Goal: Task Accomplishment & Management: Use online tool/utility

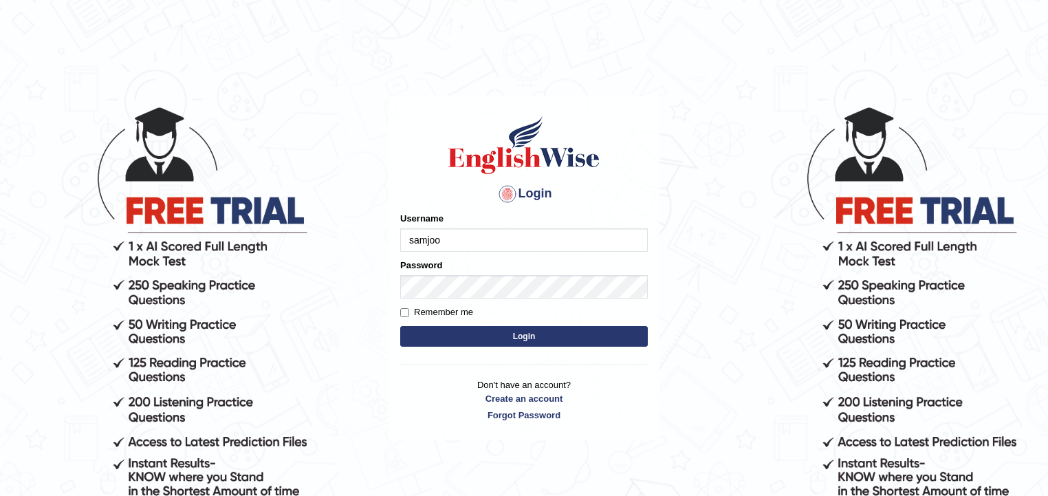
type input "samjoon"
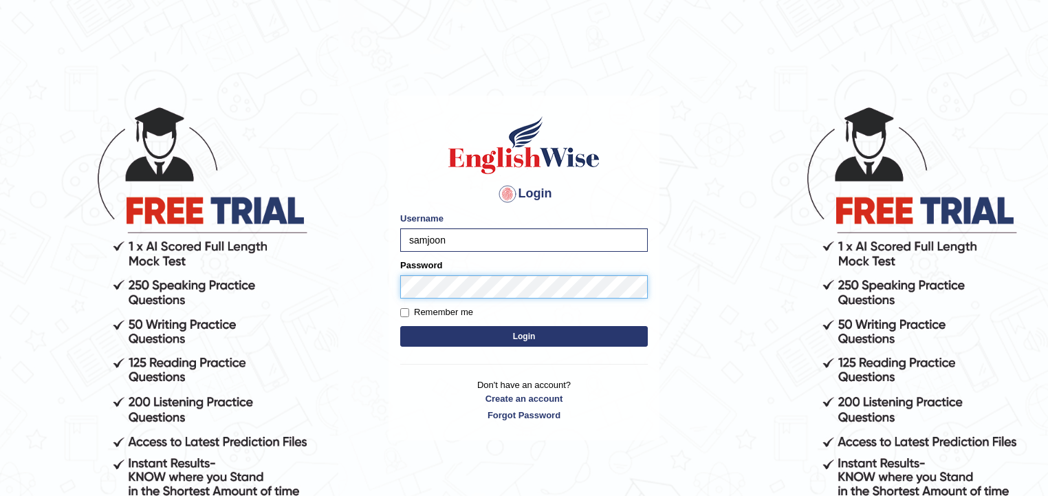
click at [400, 326] on button "Login" at bounding box center [524, 336] width 248 height 21
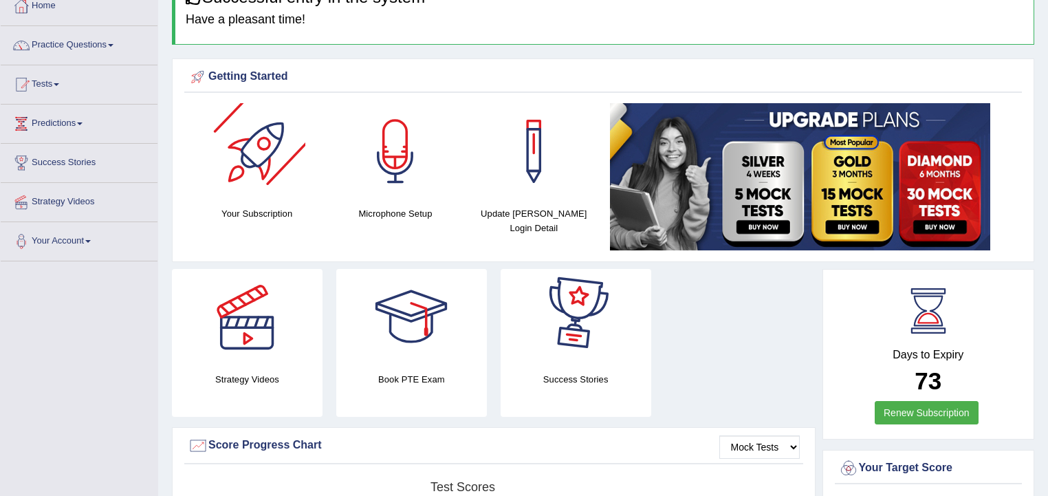
scroll to position [55, 0]
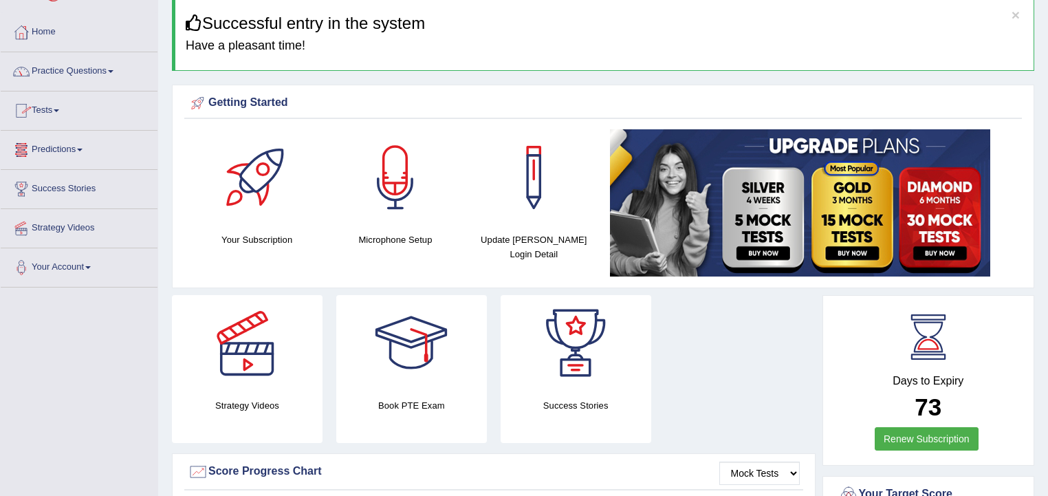
click at [141, 116] on link "Tests" at bounding box center [79, 108] width 157 height 34
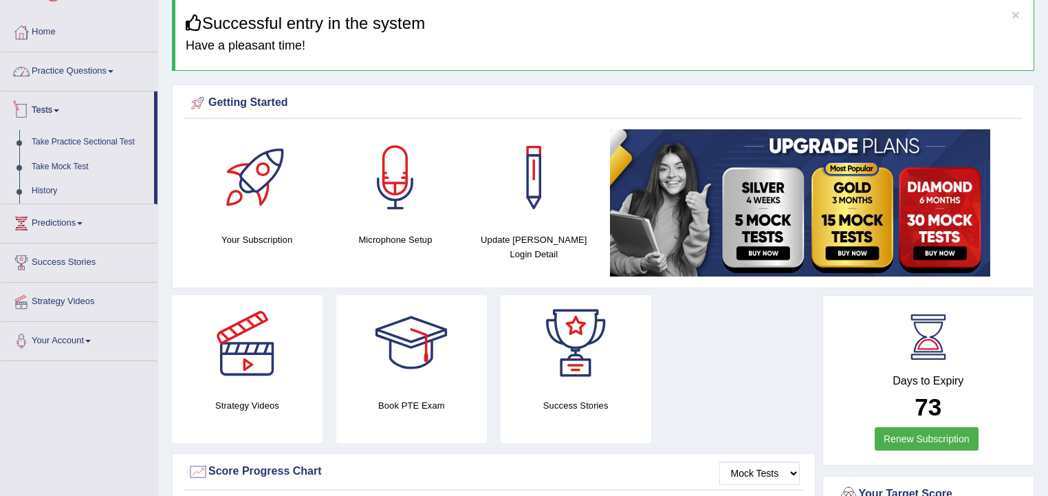
click at [115, 69] on link "Practice Questions" at bounding box center [79, 69] width 157 height 34
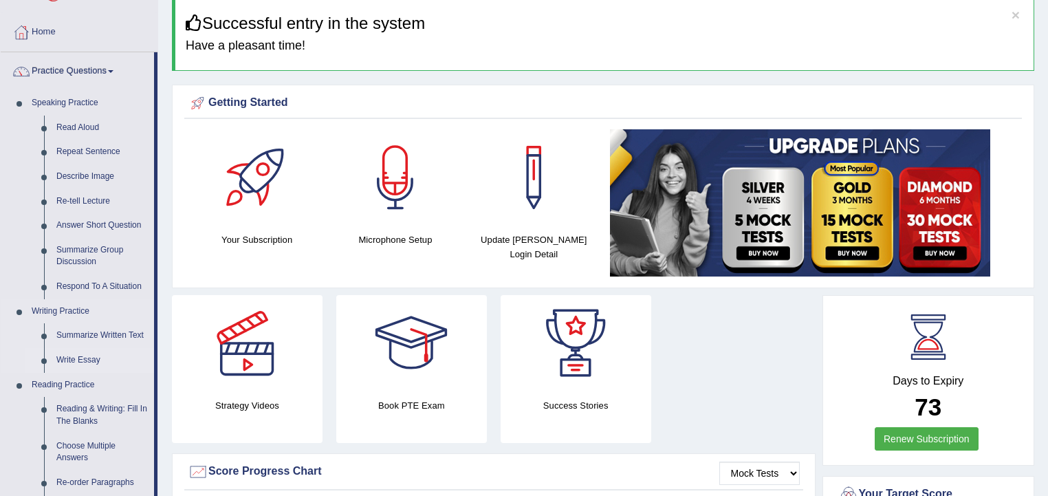
click at [90, 356] on link "Write Essay" at bounding box center [102, 360] width 104 height 25
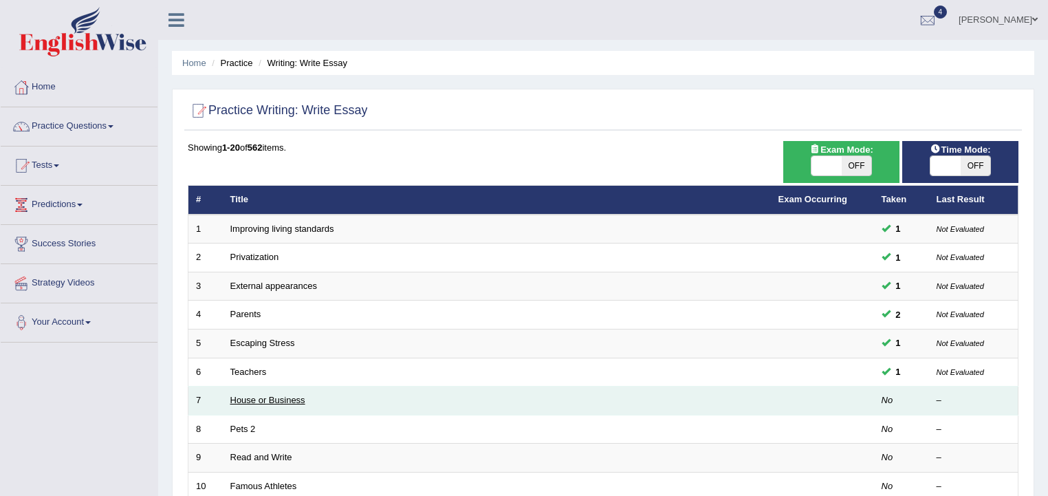
click at [246, 402] on link "House or Business" at bounding box center [267, 400] width 75 height 10
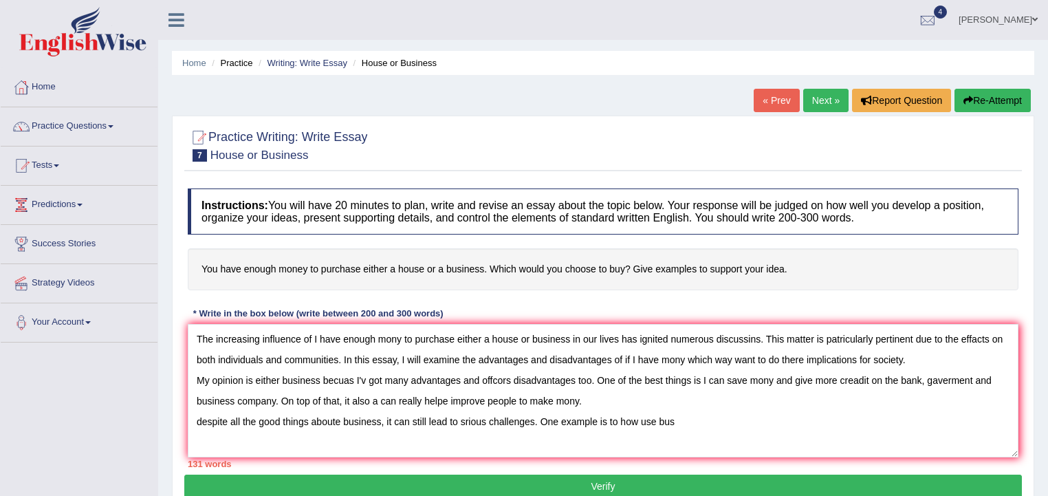
click at [585, 400] on textarea "The increasing influence of I have enough mony to purchase either a house or bu…" at bounding box center [603, 390] width 831 height 133
click at [685, 418] on textarea "The increasing influence of I have enough mony to purchase either a house or bu…" at bounding box center [603, 390] width 831 height 133
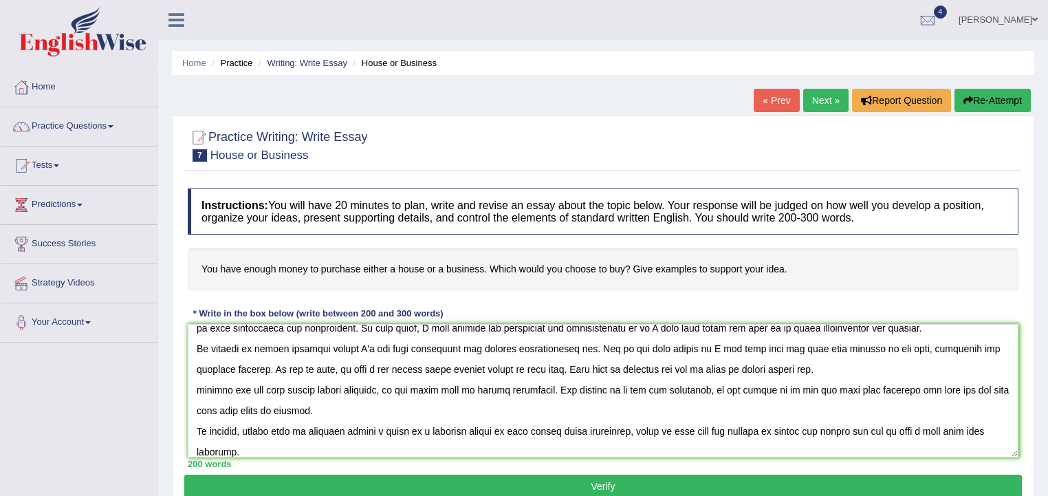
scroll to position [41, 0]
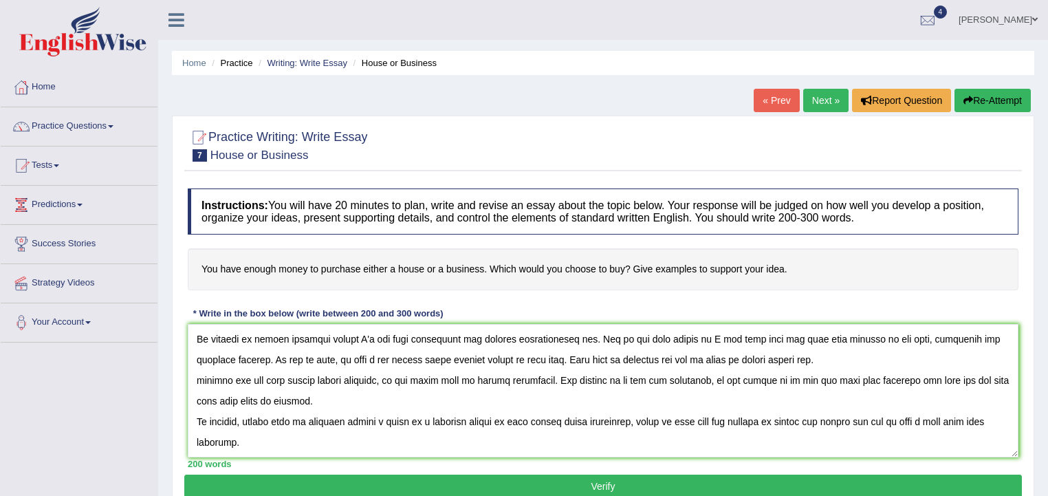
type textarea "The increasing influence of I have enough mony to purchase either a house or bu…"
click at [668, 486] on button "Verify" at bounding box center [603, 486] width 838 height 23
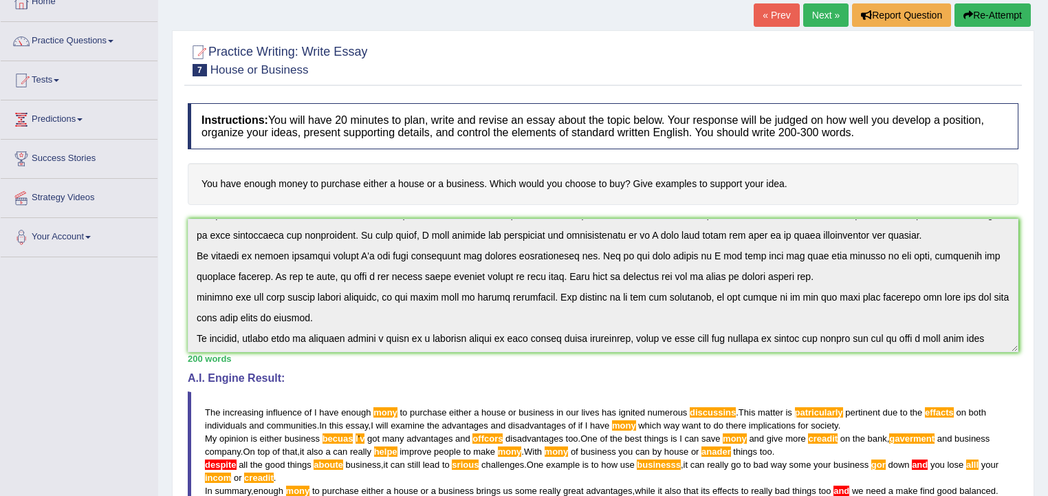
scroll to position [0, 0]
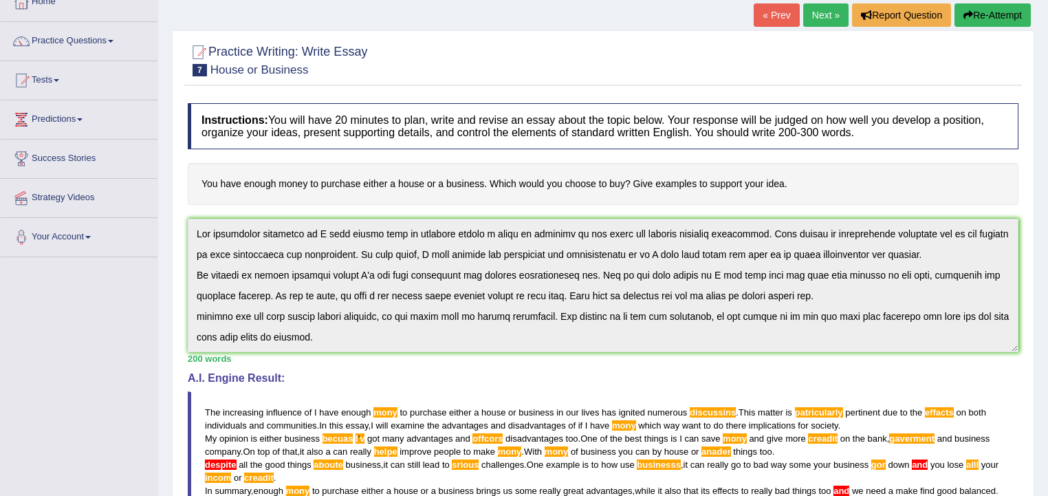
click at [195, 215] on div "Instructions: You will have 20 minutes to plan, write and revise an essay about…" at bounding box center [603, 369] width 838 height 547
click at [997, 11] on button "Re-Attempt" at bounding box center [993, 14] width 76 height 23
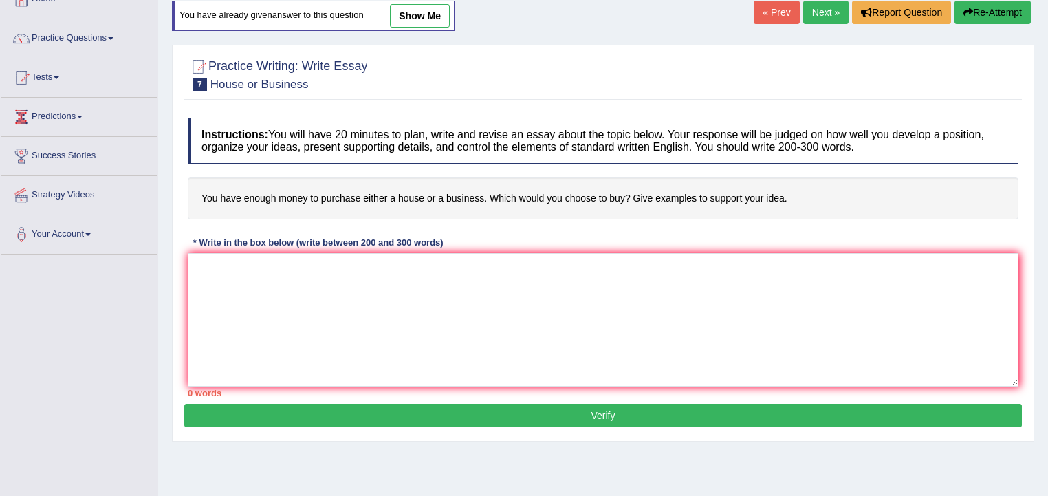
scroll to position [85, 0]
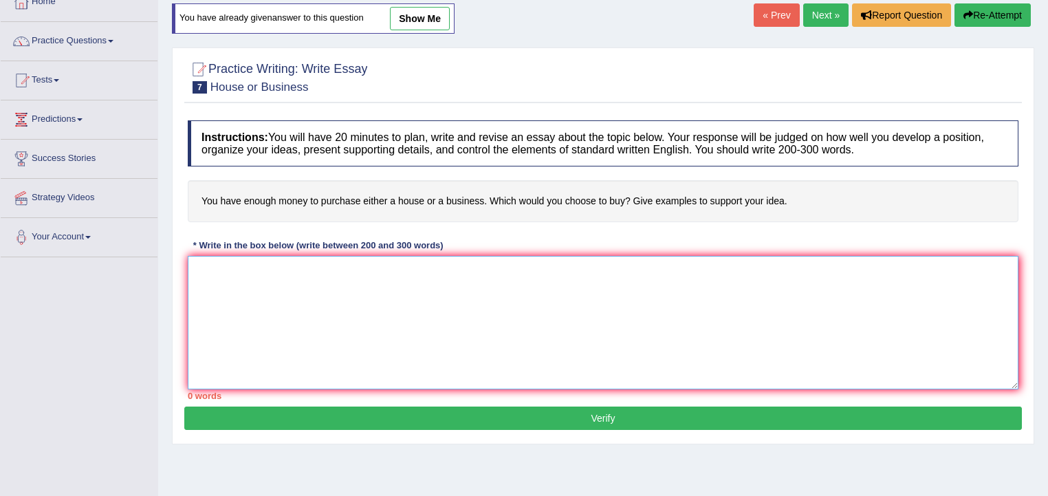
paste textarea "The increasing influence of I have enough mony to purchase either a house or bu…"
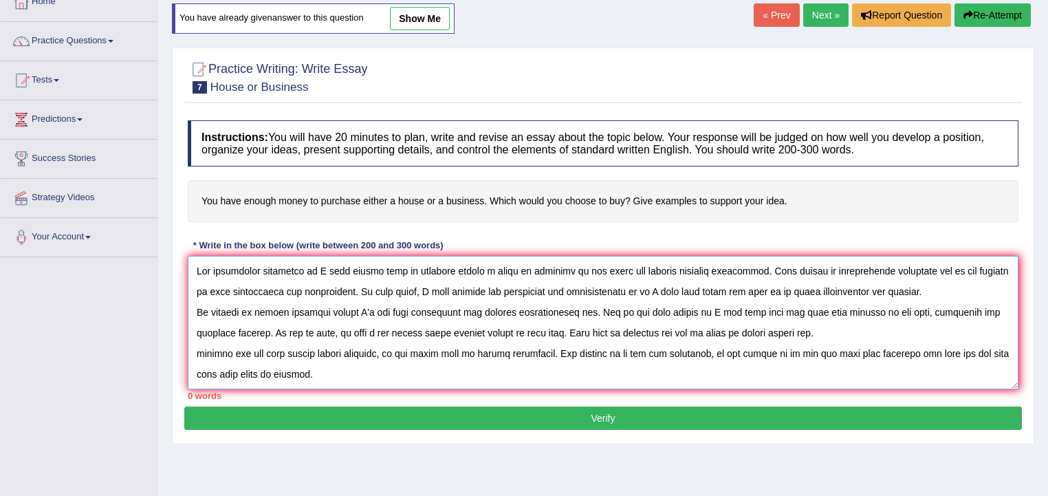
scroll to position [32, 0]
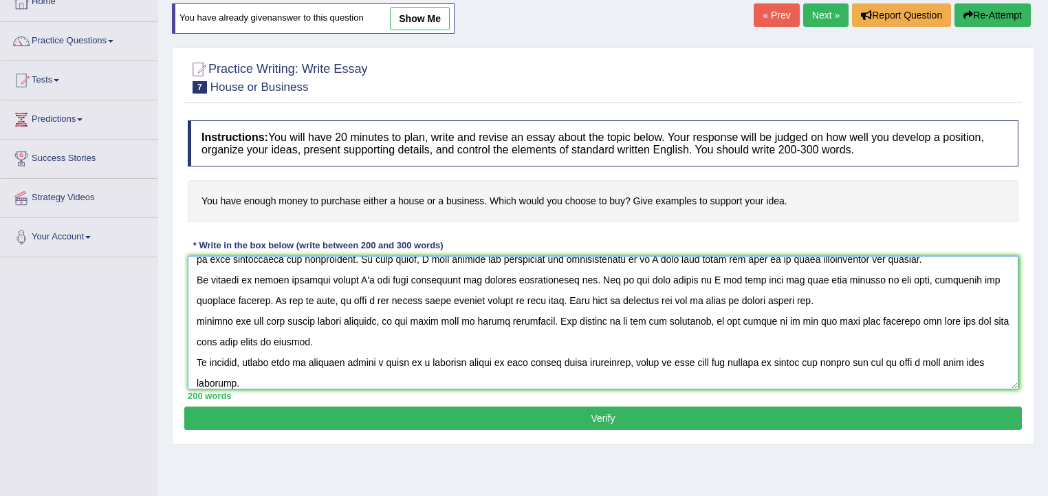
click at [985, 358] on textarea at bounding box center [603, 322] width 831 height 133
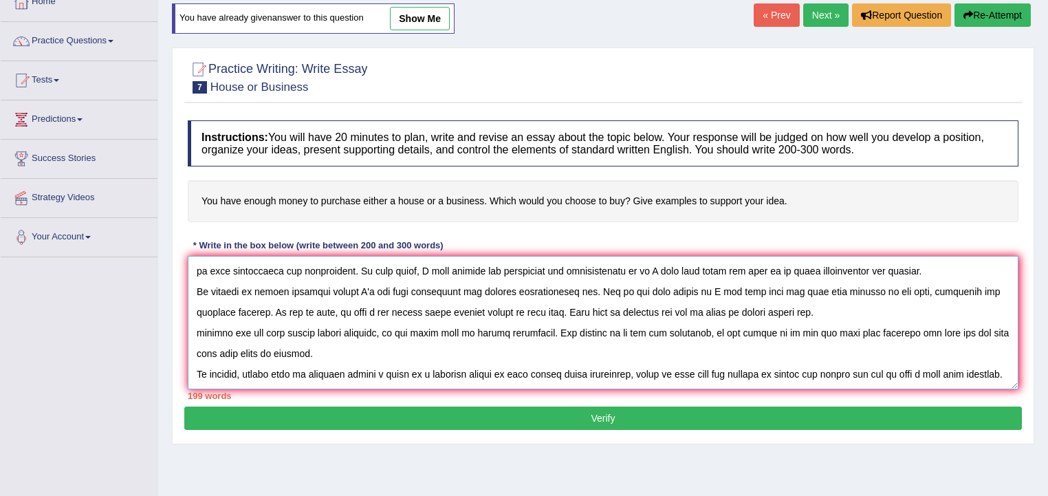
click at [242, 380] on textarea at bounding box center [603, 322] width 831 height 133
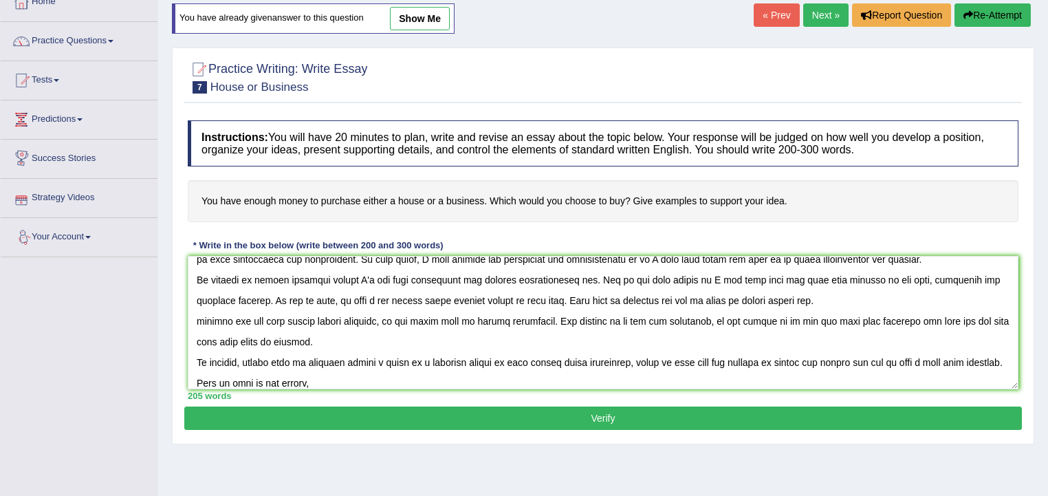
click at [405, 16] on link "show me" at bounding box center [420, 18] width 60 height 23
type textarea "The increasing influence of I have enough mony to purchase either a house or bu…"
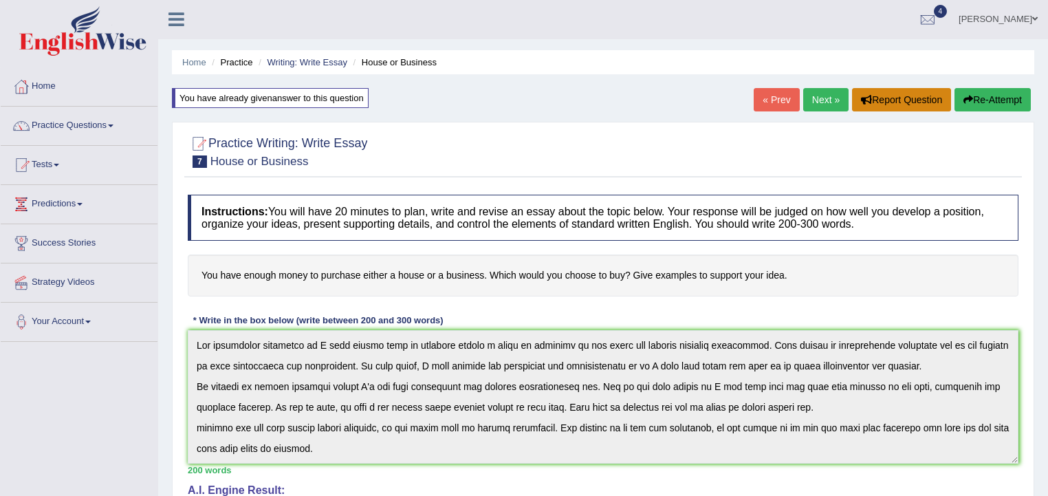
scroll to position [0, 0]
click at [981, 94] on button "Re-Attempt" at bounding box center [993, 100] width 76 height 23
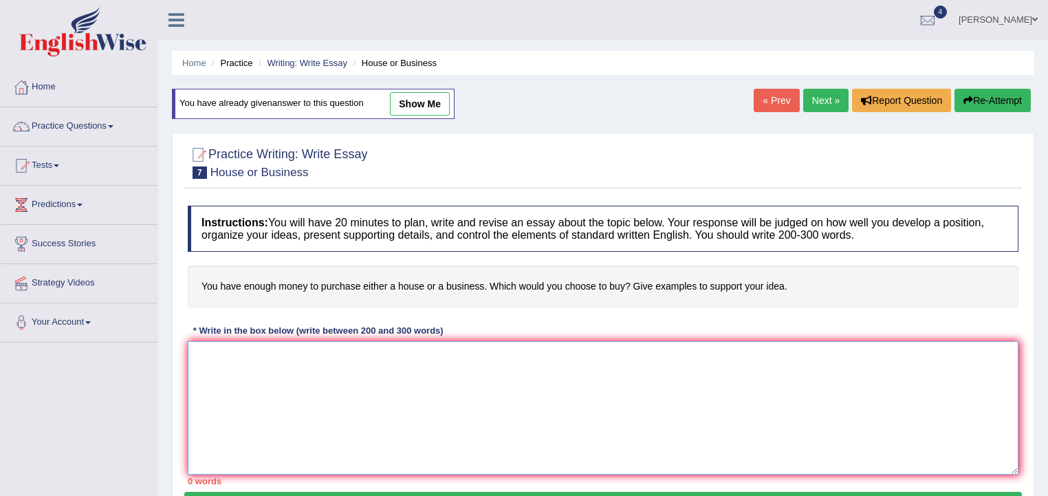
paste textarea "The increasing influence of I have enough mony to purchase either a house or bu…"
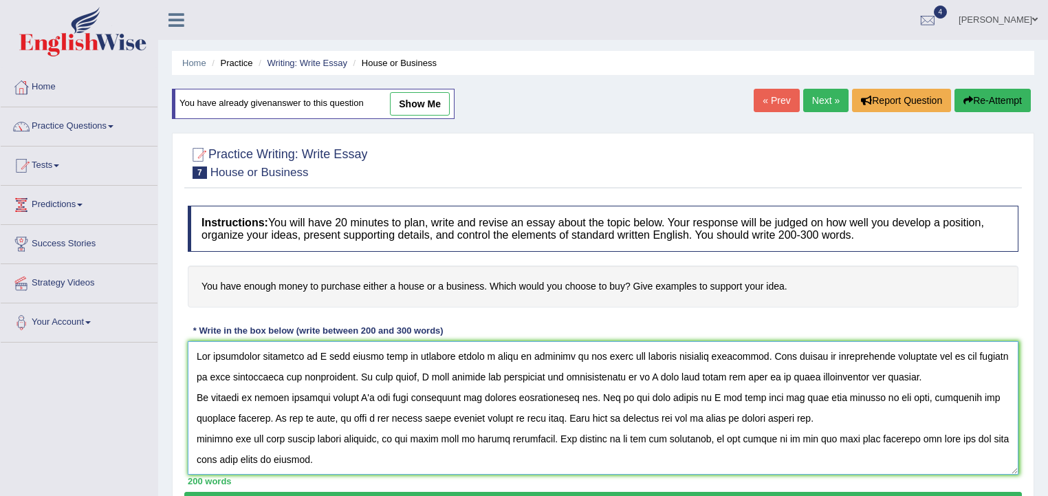
click at [396, 354] on textarea at bounding box center [603, 407] width 831 height 133
click at [981, 351] on textarea at bounding box center [603, 407] width 831 height 133
click at [755, 352] on textarea at bounding box center [603, 407] width 831 height 133
click at [691, 376] on textarea at bounding box center [603, 407] width 831 height 133
click at [693, 374] on textarea at bounding box center [603, 407] width 831 height 133
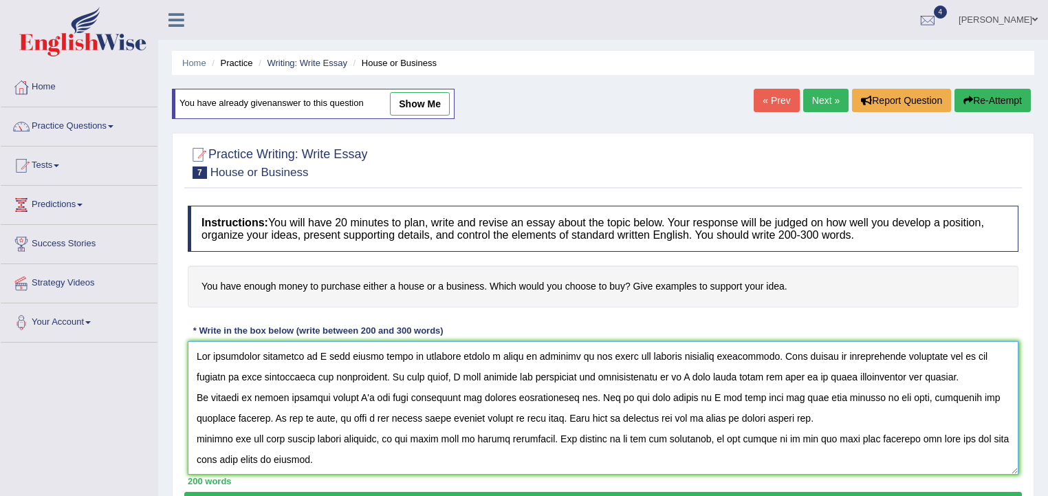
click at [347, 395] on textarea at bounding box center [603, 407] width 831 height 133
click at [514, 395] on textarea at bounding box center [603, 407] width 831 height 133
click at [782, 394] on textarea at bounding box center [603, 407] width 831 height 133
click at [876, 394] on textarea at bounding box center [603, 407] width 831 height 133
click at [951, 396] on textarea at bounding box center [603, 407] width 831 height 133
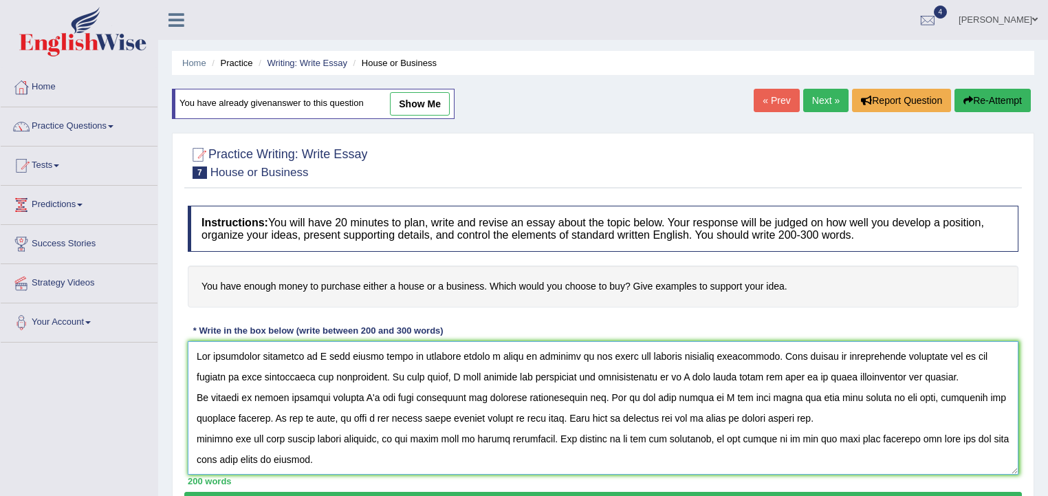
click at [963, 395] on textarea at bounding box center [603, 407] width 831 height 133
click at [415, 415] on textarea at bounding box center [603, 407] width 831 height 133
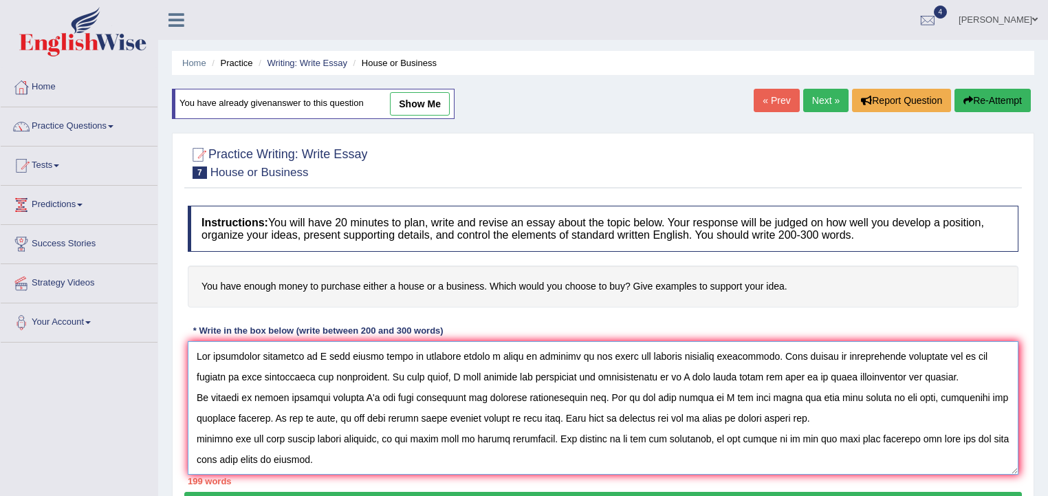
drag, startPoint x: 201, startPoint y: 435, endPoint x: 262, endPoint y: 448, distance: 62.7
click at [217, 435] on textarea at bounding box center [603, 407] width 831 height 133
click at [207, 437] on textarea at bounding box center [603, 407] width 831 height 133
drag, startPoint x: 198, startPoint y: 435, endPoint x: 208, endPoint y: 437, distance: 10.5
click at [204, 435] on textarea at bounding box center [603, 407] width 831 height 133
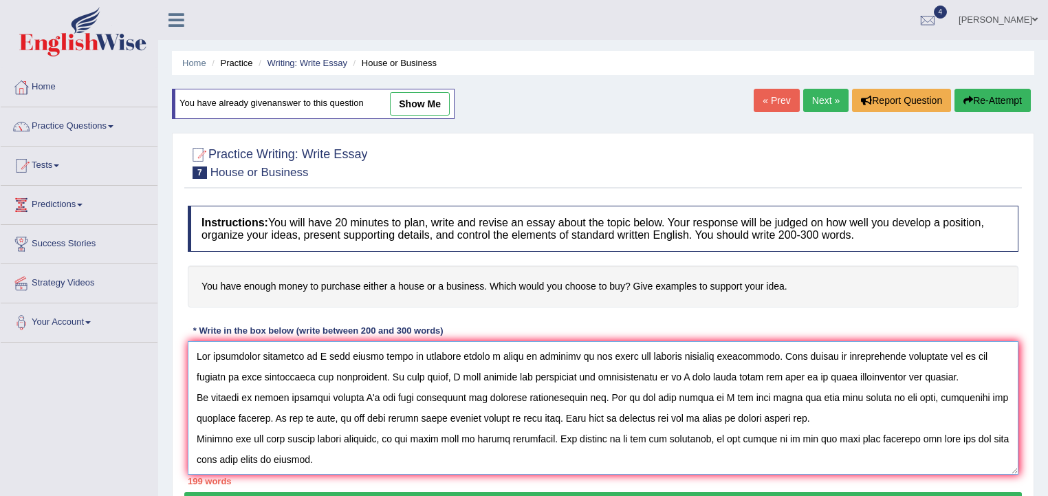
click at [352, 466] on textarea at bounding box center [603, 407] width 831 height 133
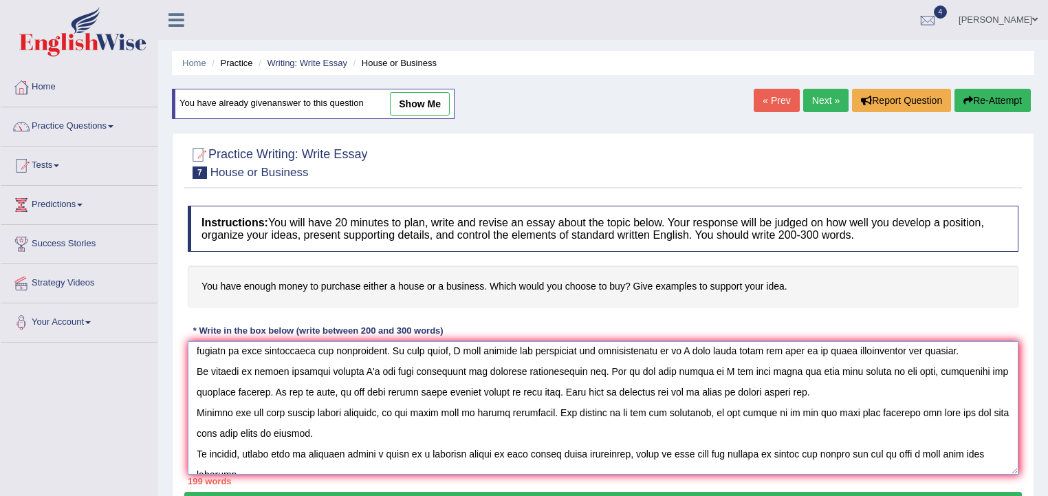
scroll to position [41, 0]
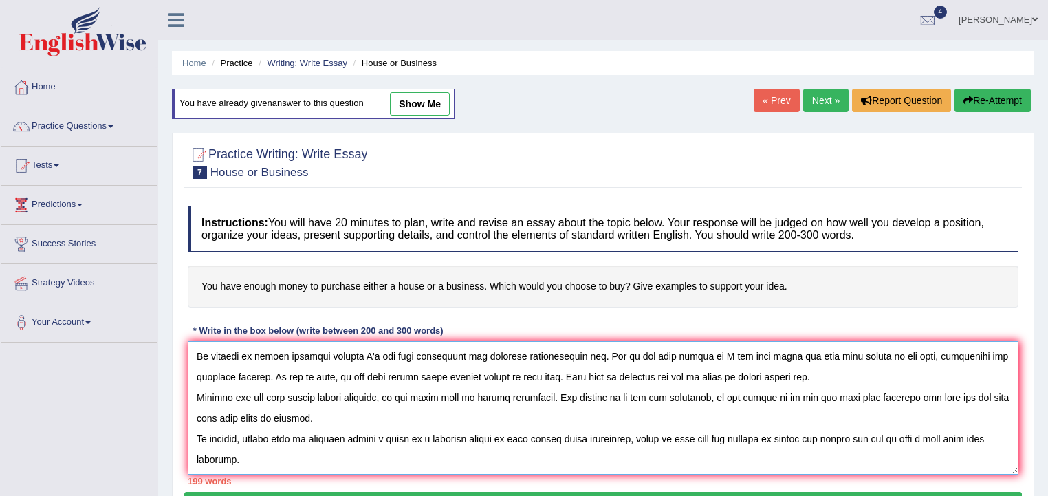
click at [228, 413] on textarea at bounding box center [603, 407] width 831 height 133
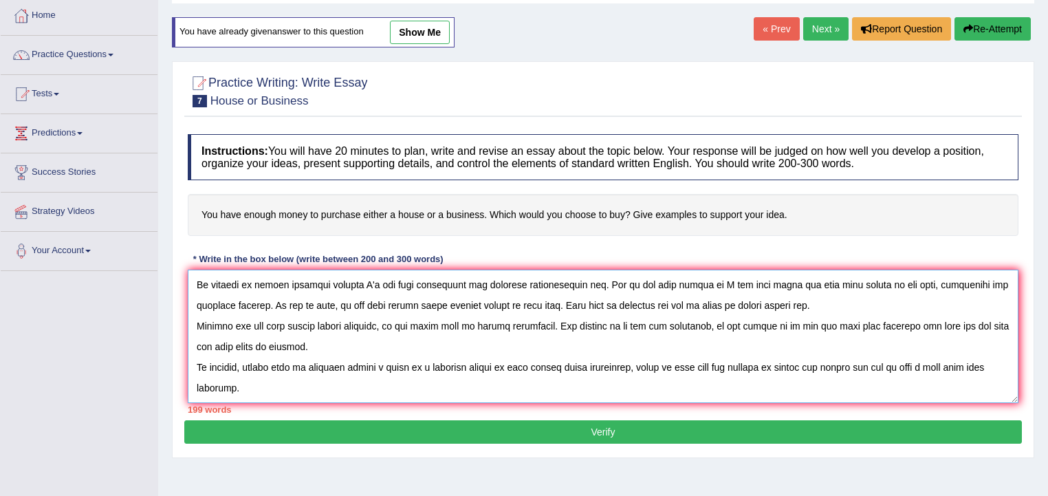
scroll to position [55, 0]
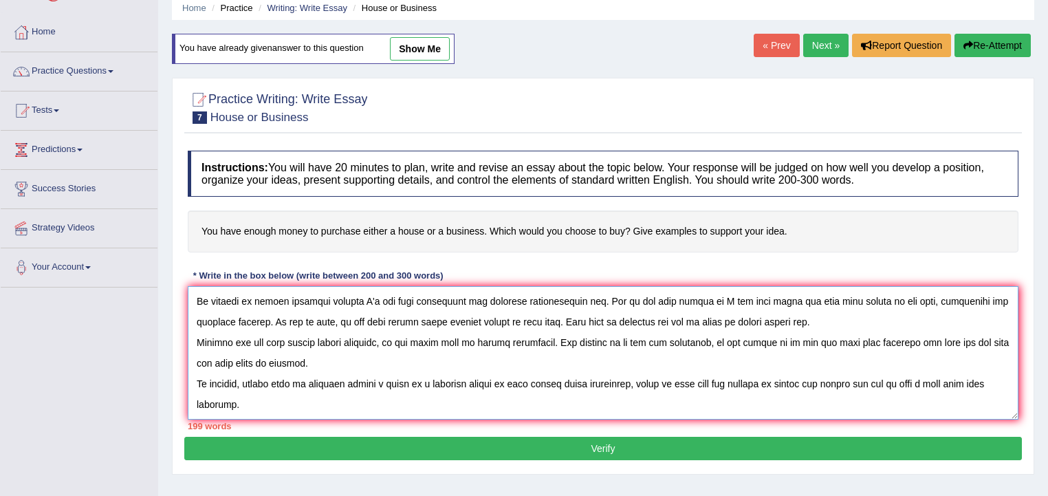
click at [684, 381] on textarea at bounding box center [603, 352] width 831 height 133
click at [702, 380] on textarea at bounding box center [603, 352] width 831 height 133
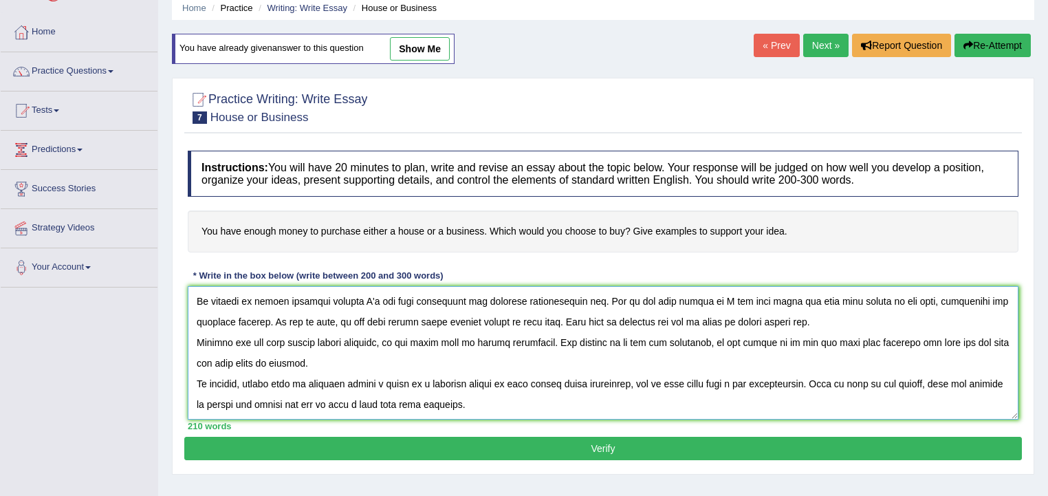
click at [509, 402] on textarea at bounding box center [603, 352] width 831 height 133
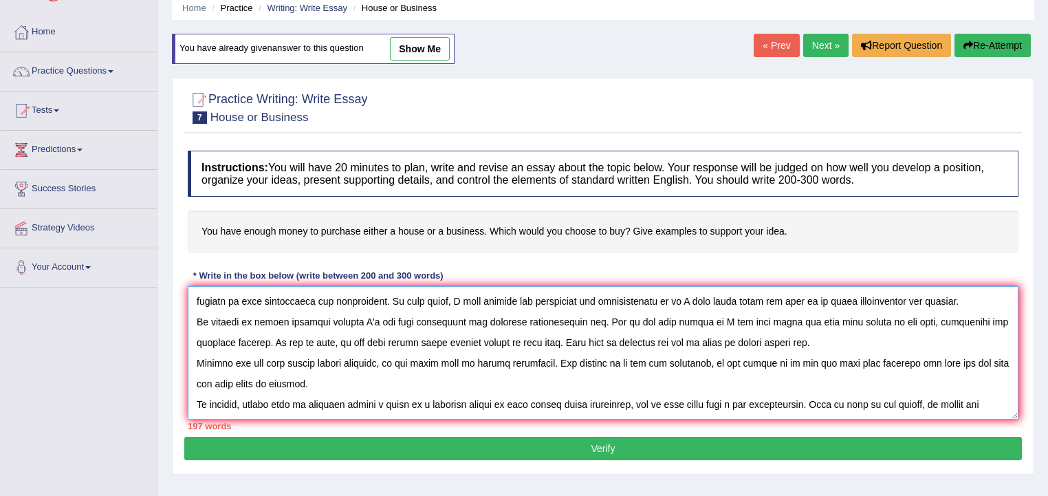
scroll to position [41, 0]
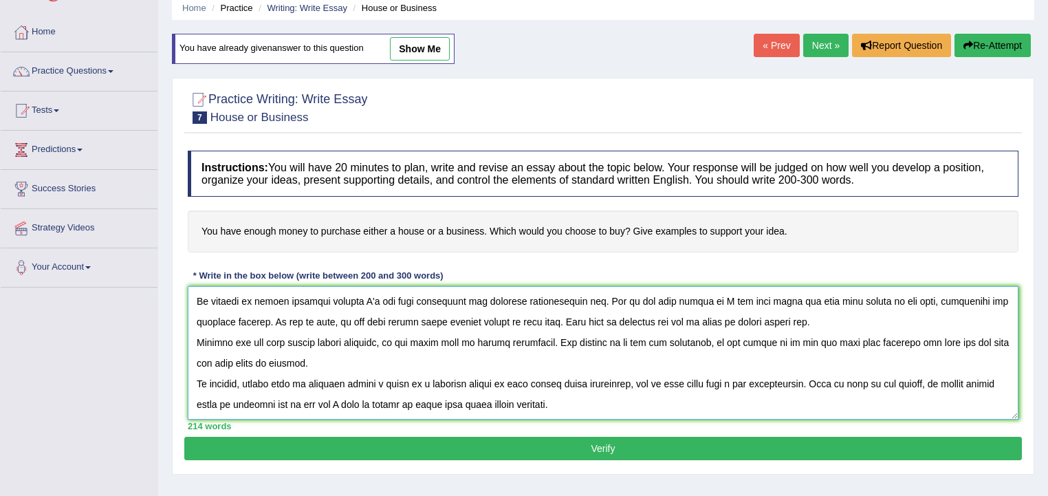
type textarea "The increasing influence of I have enough money to purchase either a house or b…"
click at [535, 444] on button "Verify" at bounding box center [603, 448] width 838 height 23
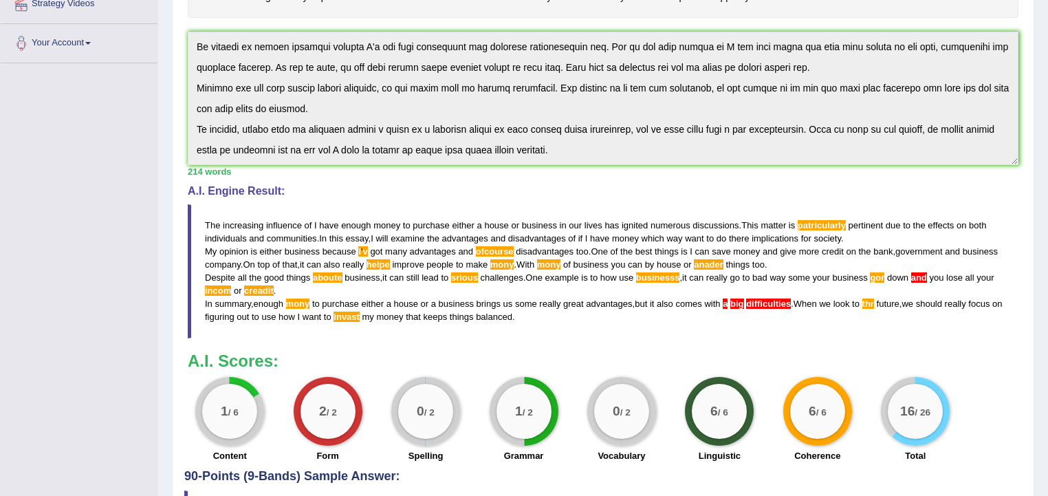
scroll to position [270, 0]
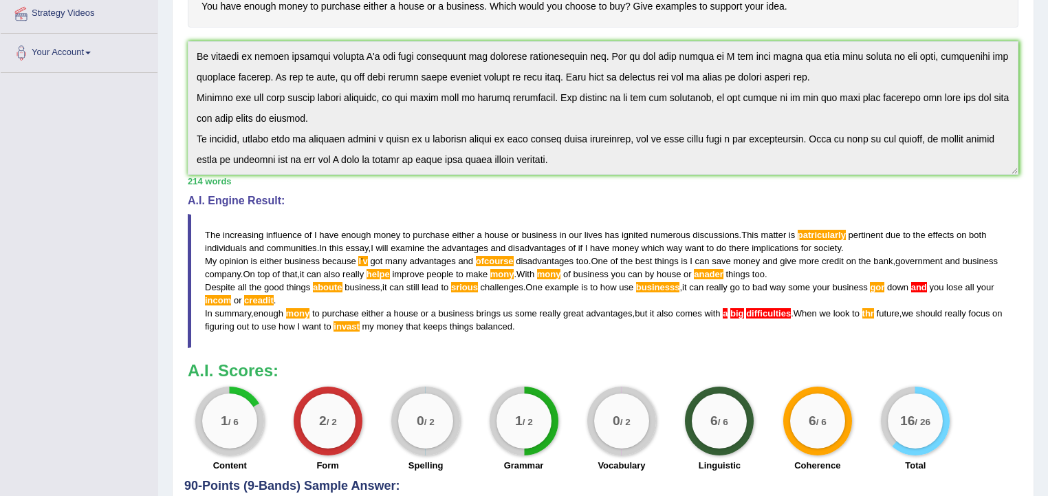
click at [327, 283] on span "aboute" at bounding box center [328, 287] width 30 height 10
drag, startPoint x: 342, startPoint y: 287, endPoint x: 314, endPoint y: 283, distance: 28.5
click at [314, 283] on blockquote "The increasing influence of I have enough money to purchase either a house or b…" at bounding box center [603, 281] width 831 height 134
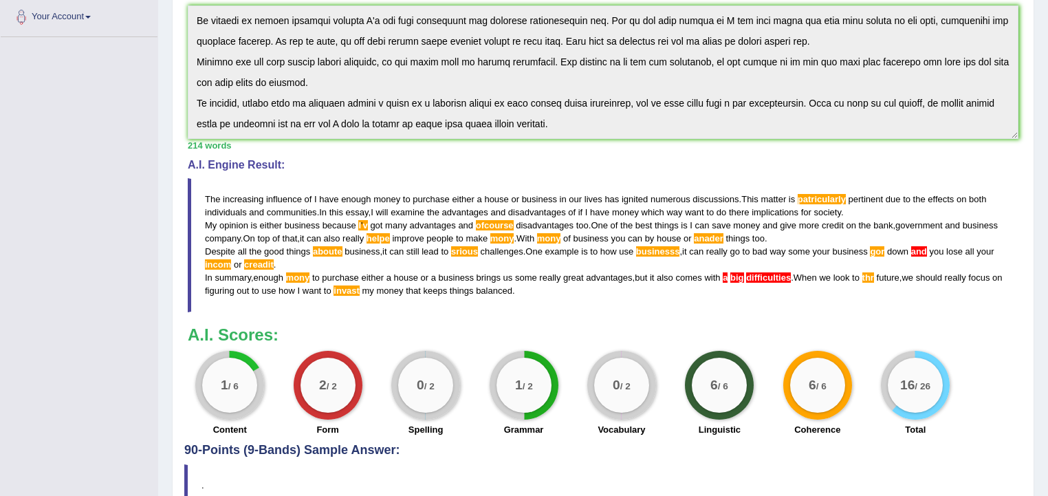
scroll to position [380, 0]
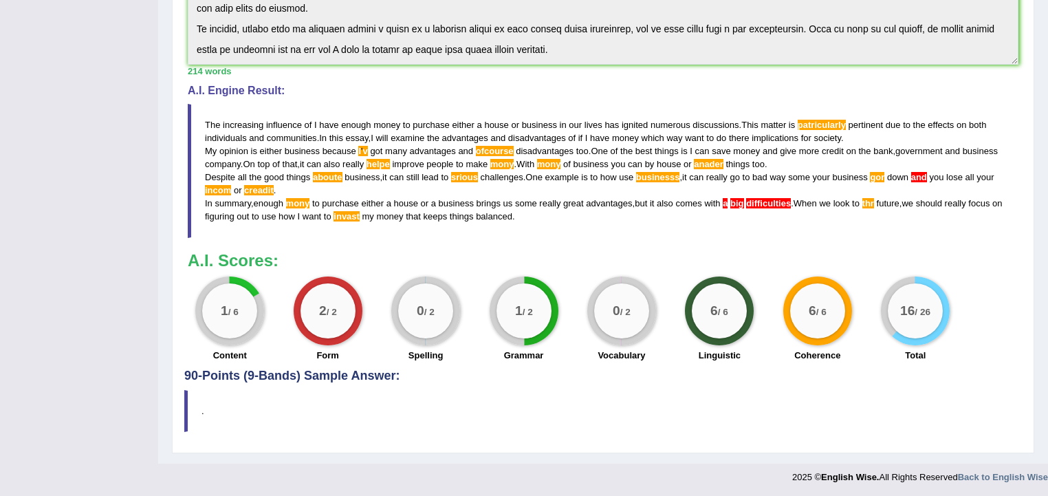
click at [201, 114] on blockquote "The increasing influence of I have enough money to purchase either a house or b…" at bounding box center [603, 171] width 831 height 134
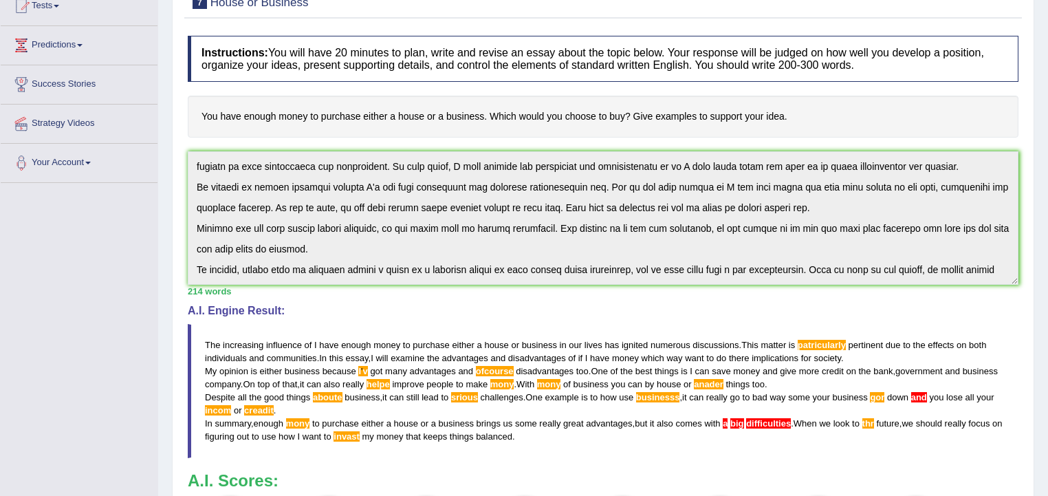
scroll to position [0, 0]
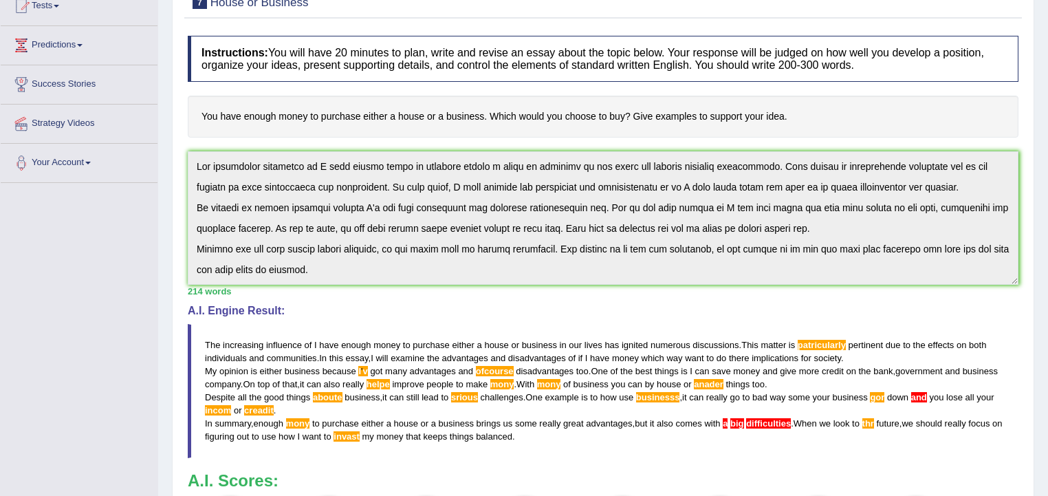
click at [190, 146] on div "Instructions: You will have 20 minutes to plan, write and revise an essay about…" at bounding box center [603, 309] width 838 height 561
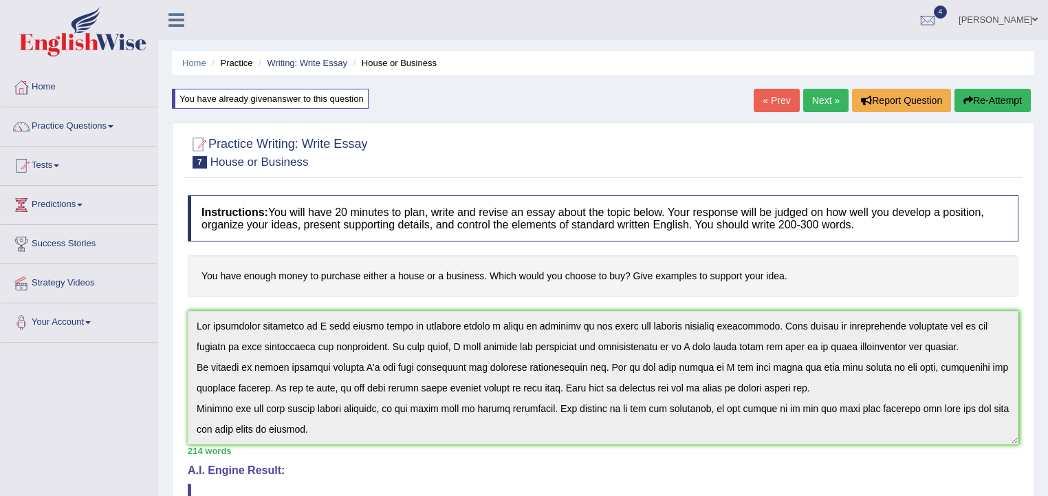
click at [1021, 101] on button "Re-Attempt" at bounding box center [993, 100] width 76 height 23
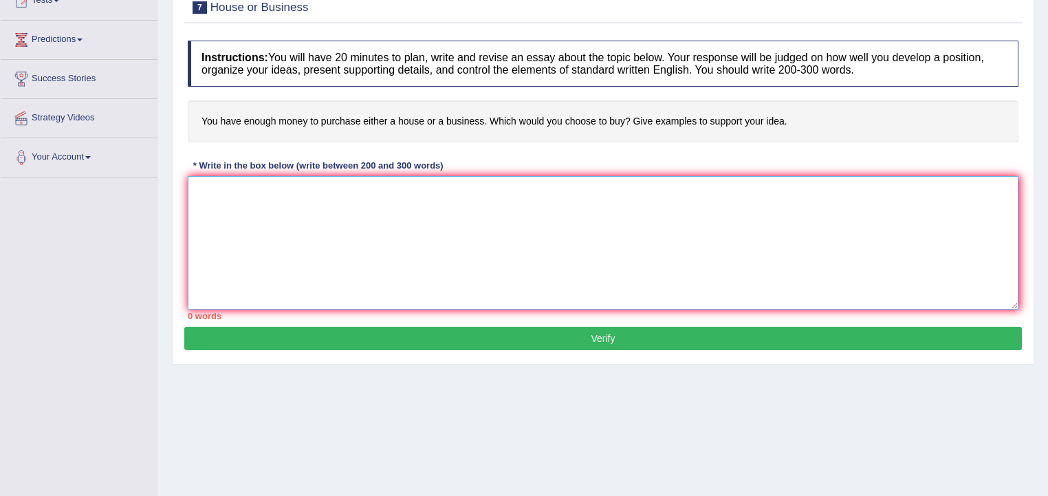
click at [413, 248] on textarea at bounding box center [603, 242] width 831 height 133
paste textarea "The increasing influence of I have enough money to purchase either a house or b…"
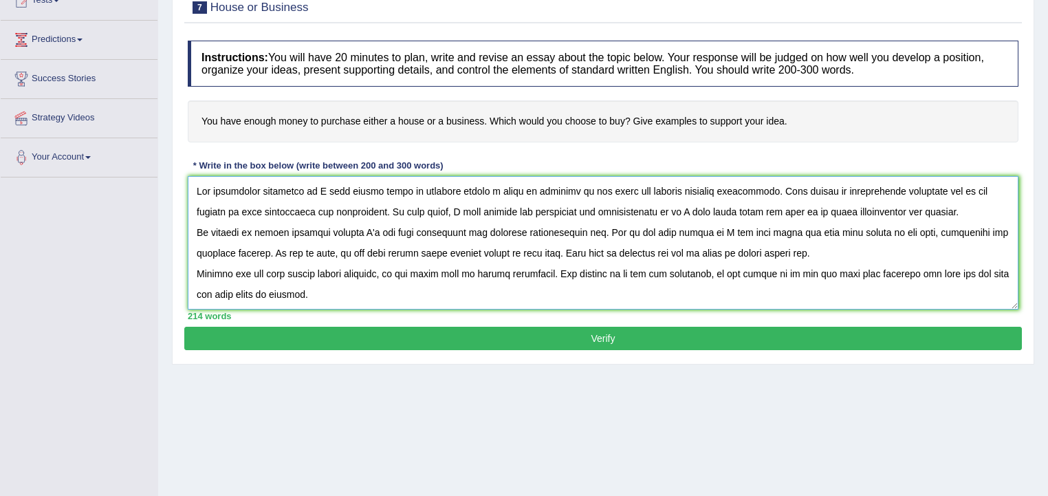
click at [856, 188] on textarea at bounding box center [603, 242] width 831 height 133
click at [524, 230] on textarea at bounding box center [603, 242] width 831 height 133
click at [583, 250] on textarea at bounding box center [603, 242] width 831 height 133
click at [702, 271] on textarea at bounding box center [603, 242] width 831 height 133
drag, startPoint x: 307, startPoint y: 292, endPoint x: 321, endPoint y: 297, distance: 14.8
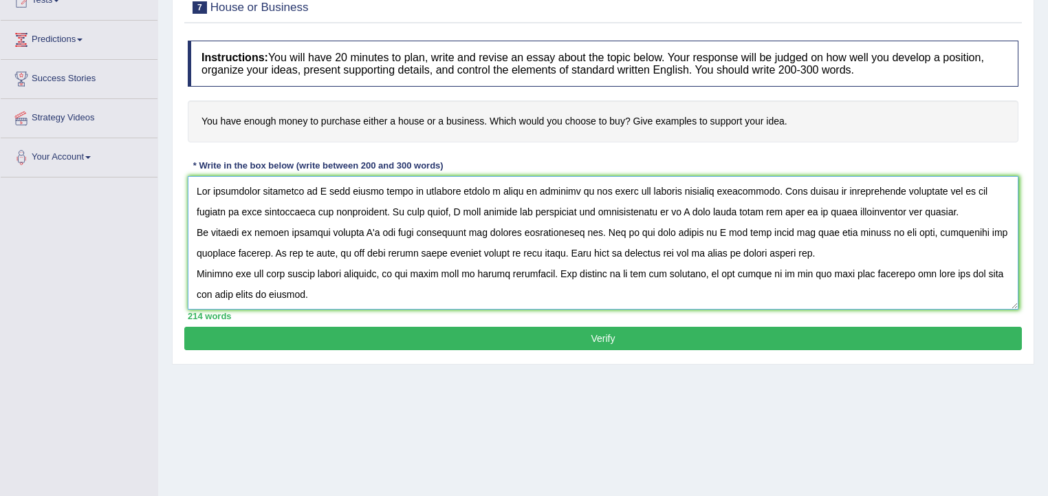
click at [312, 292] on textarea at bounding box center [603, 242] width 831 height 133
click at [362, 286] on textarea at bounding box center [603, 242] width 831 height 133
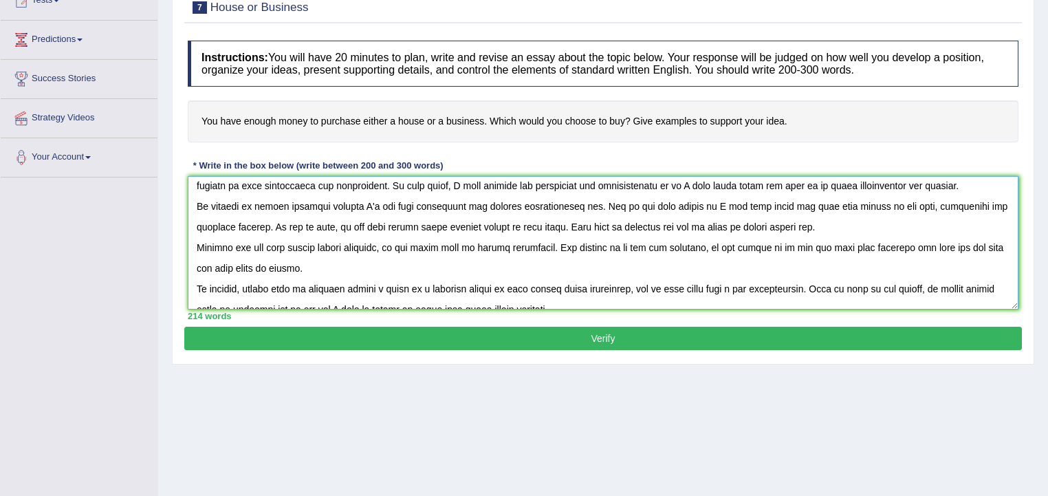
scroll to position [41, 0]
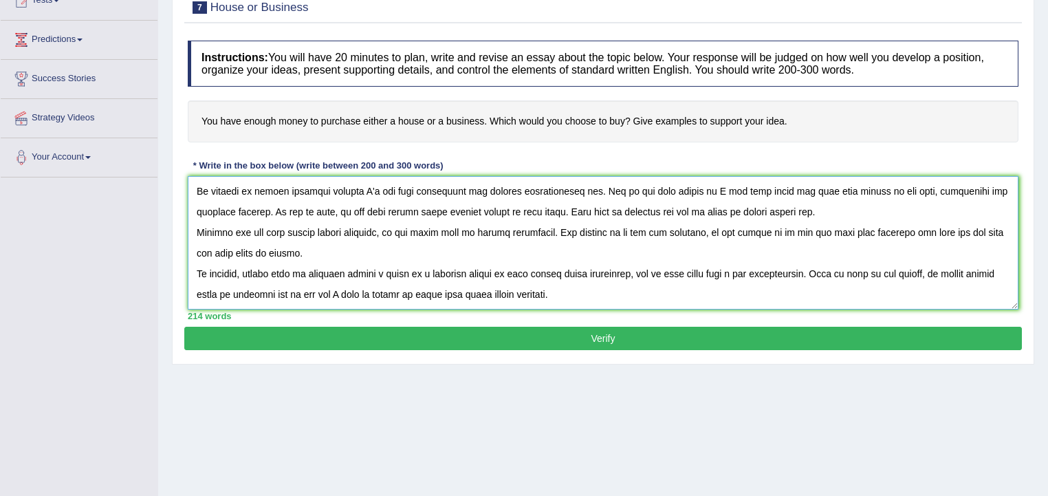
click at [761, 271] on textarea at bounding box center [603, 242] width 831 height 133
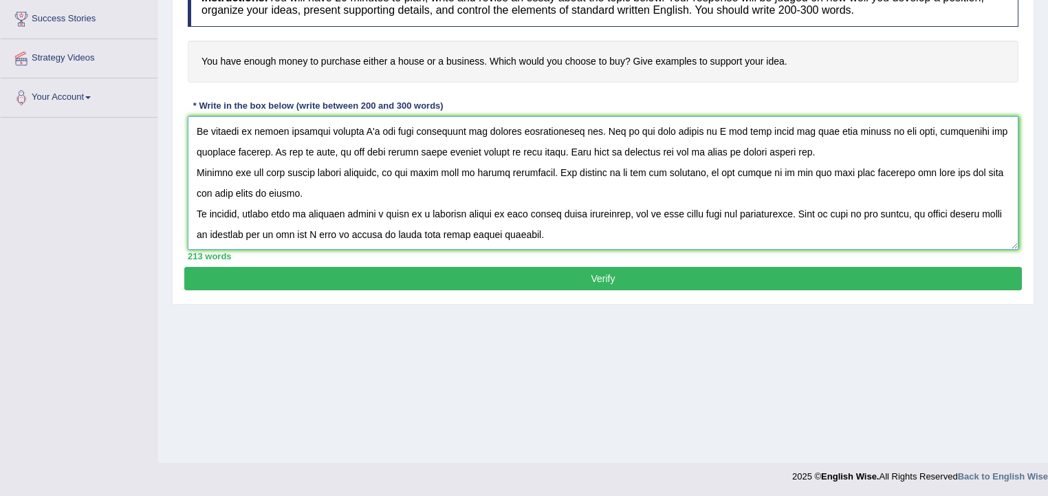
scroll to position [226, 0]
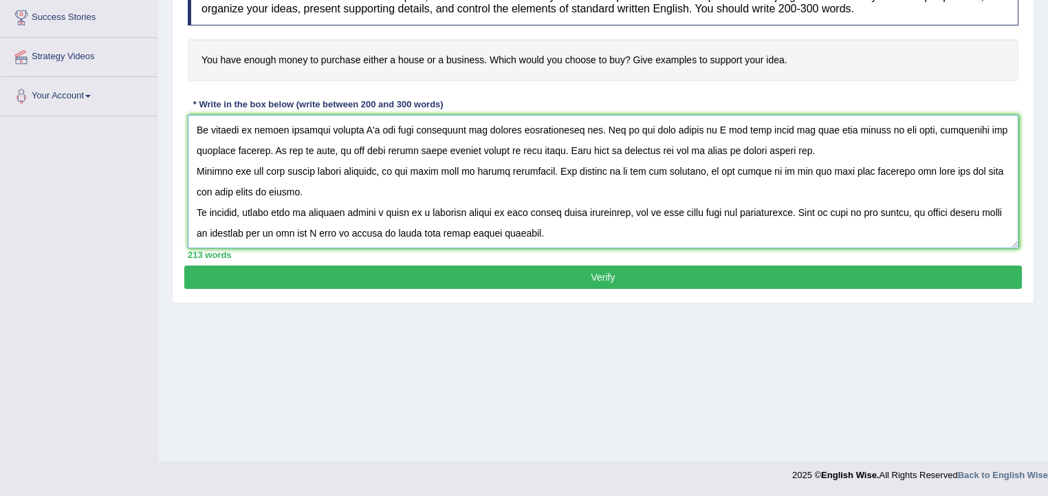
type textarea "The increasing influence of I have enough money to purchase either a house or b…"
click at [337, 272] on button "Verify" at bounding box center [603, 276] width 838 height 23
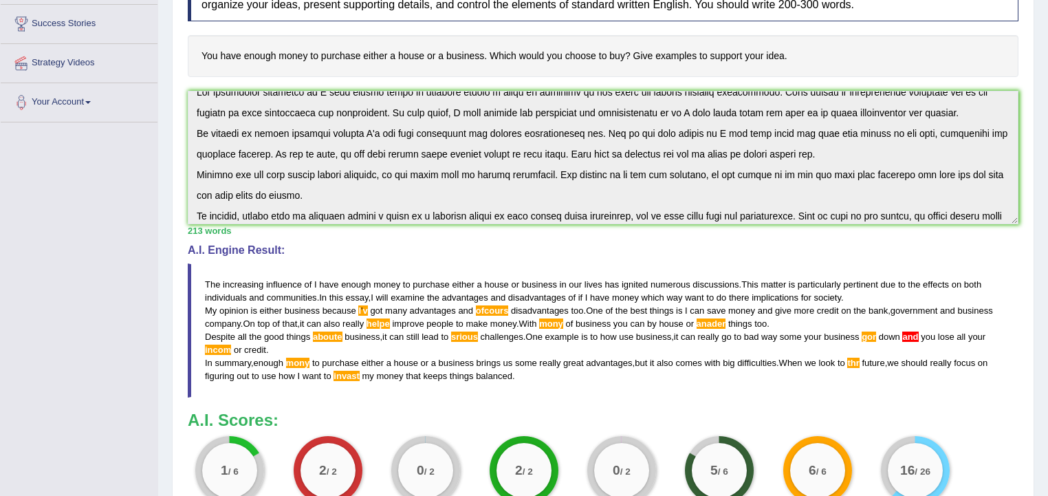
scroll to position [0, 0]
